Goal: Find specific page/section: Find specific page/section

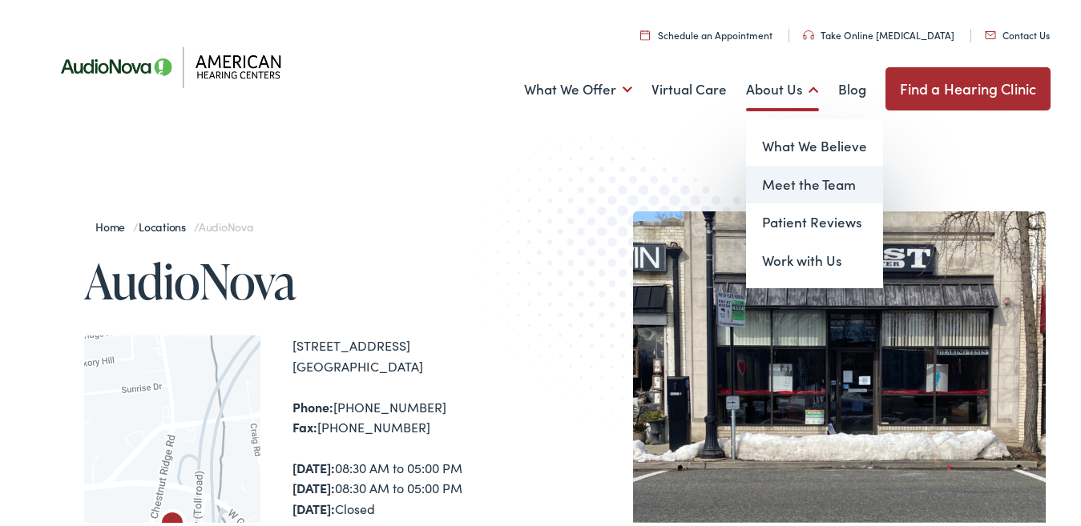
click at [774, 177] on link "Meet the Team" at bounding box center [814, 182] width 137 height 38
